Goal: Task Accomplishment & Management: Complete application form

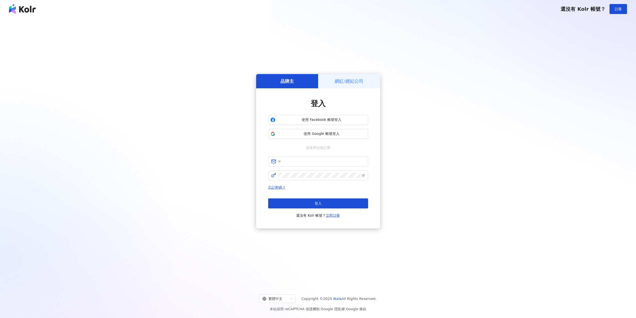
click at [350, 79] on h5 "網紅/經紀公司" at bounding box center [349, 81] width 29 height 6
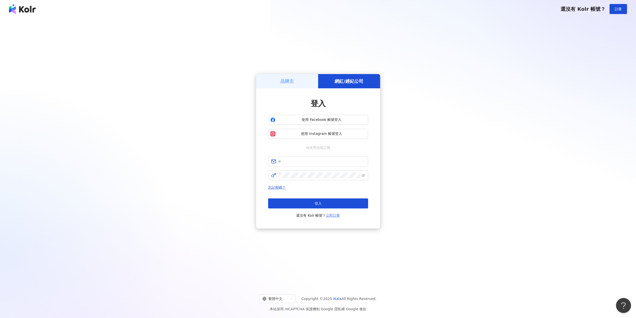
click at [334, 215] on link "立即註冊" at bounding box center [333, 215] width 14 height 4
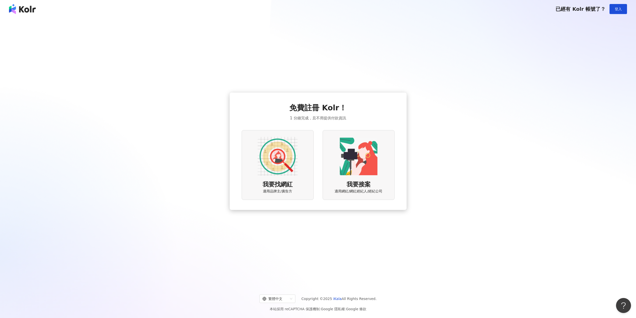
click at [366, 170] on img at bounding box center [359, 156] width 40 height 40
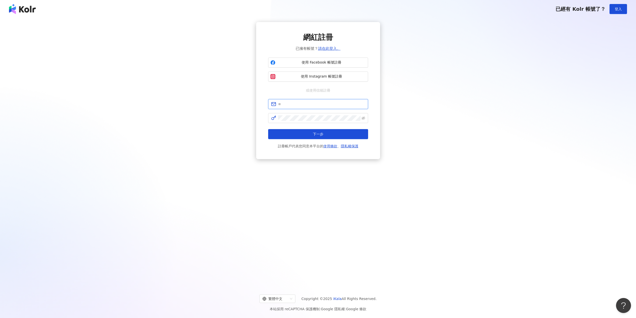
click at [308, 102] on input "text" at bounding box center [321, 104] width 87 height 6
type input "**********"
click at [268, 129] on button "下一步" at bounding box center [318, 134] width 100 height 10
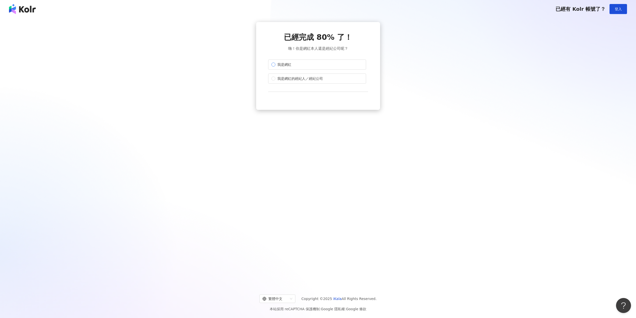
click at [280, 65] on span "我是網紅" at bounding box center [285, 65] width 18 height 6
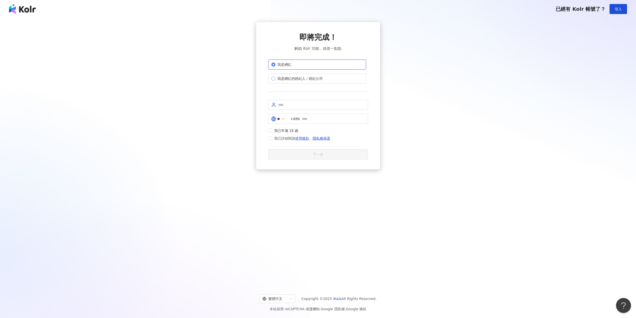
click at [280, 77] on span "我是網紅的經紀人／經紀公司" at bounding box center [301, 79] width 50 height 6
click at [284, 67] on span "我是網紅" at bounding box center [285, 65] width 18 height 6
click at [297, 108] on span at bounding box center [318, 105] width 100 height 10
click at [300, 104] on input "text" at bounding box center [321, 105] width 87 height 6
click at [302, 79] on span "我是網紅的經紀人／經紀公司" at bounding box center [301, 79] width 50 height 6
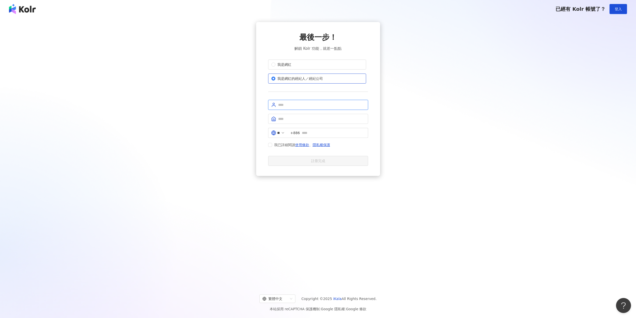
click at [300, 108] on span at bounding box center [318, 105] width 100 height 10
click at [300, 121] on input "text" at bounding box center [321, 121] width 87 height 6
click at [304, 66] on label "我是網紅" at bounding box center [317, 65] width 98 height 10
click at [293, 104] on input "text" at bounding box center [321, 105] width 87 height 6
type input "*****"
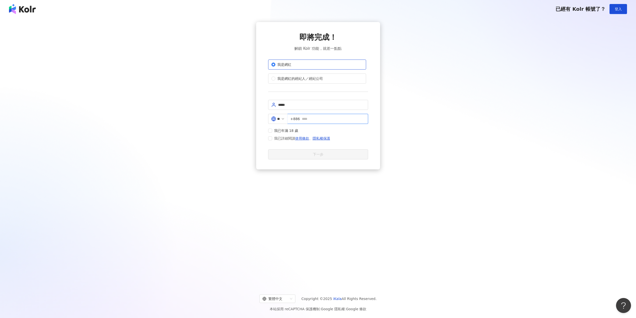
click at [322, 119] on input "text" at bounding box center [333, 119] width 63 height 6
type input "*"
type input "**********"
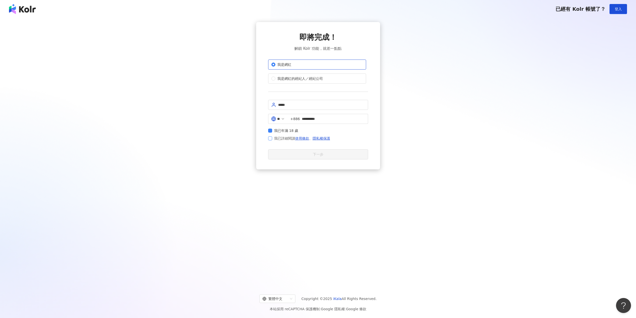
click at [272, 137] on span "我已詳細閱讀 使用條款 、 隱私權保護" at bounding box center [302, 138] width 60 height 6
click at [308, 156] on button "下一步" at bounding box center [318, 154] width 100 height 10
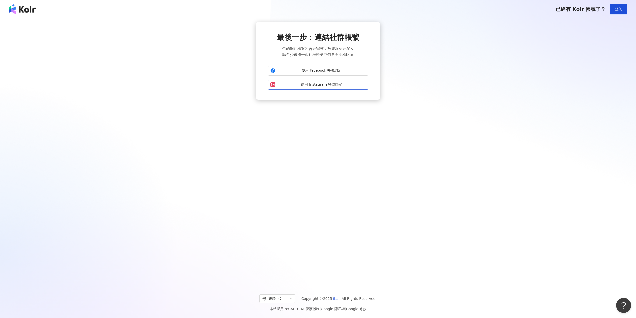
click at [345, 85] on span "使用 Instagram 帳號綁定" at bounding box center [322, 84] width 89 height 5
